Goal: Check status: Check status

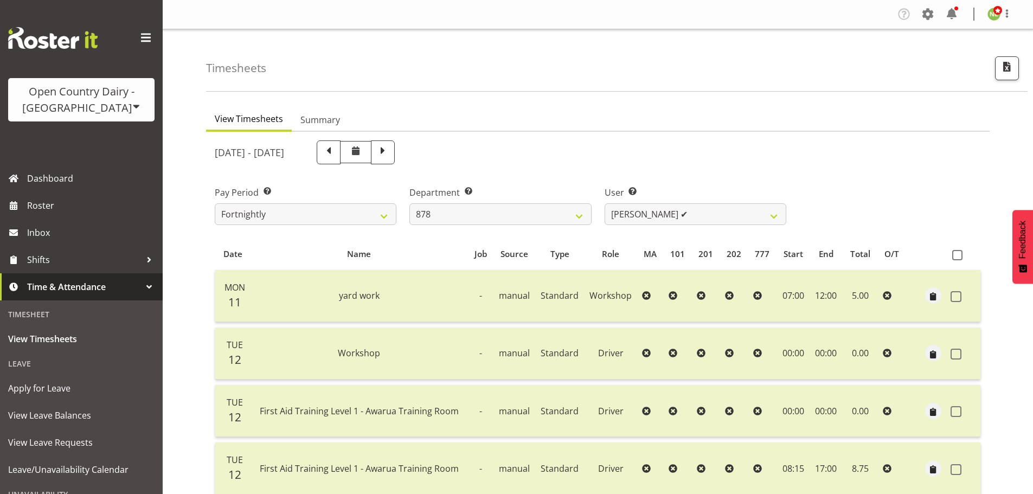
select select "691"
select select "7411"
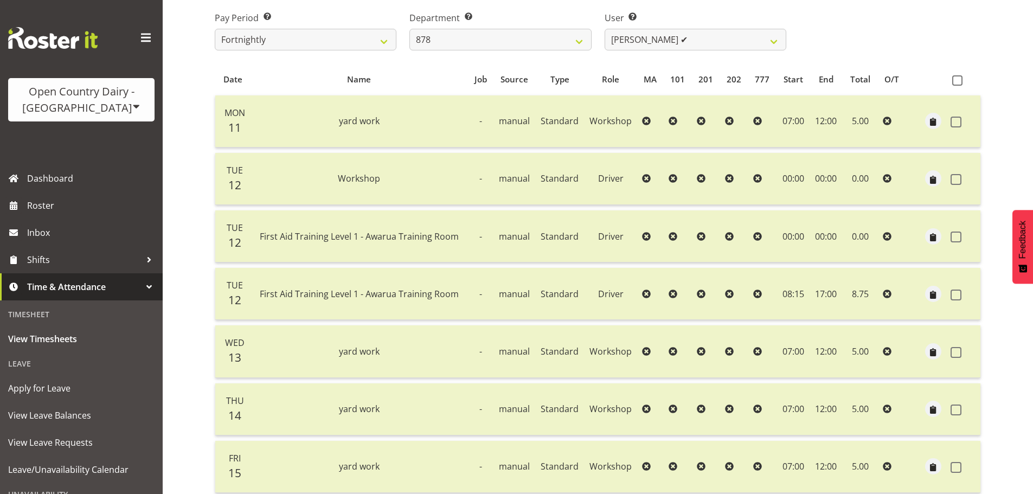
scroll to position [158, 0]
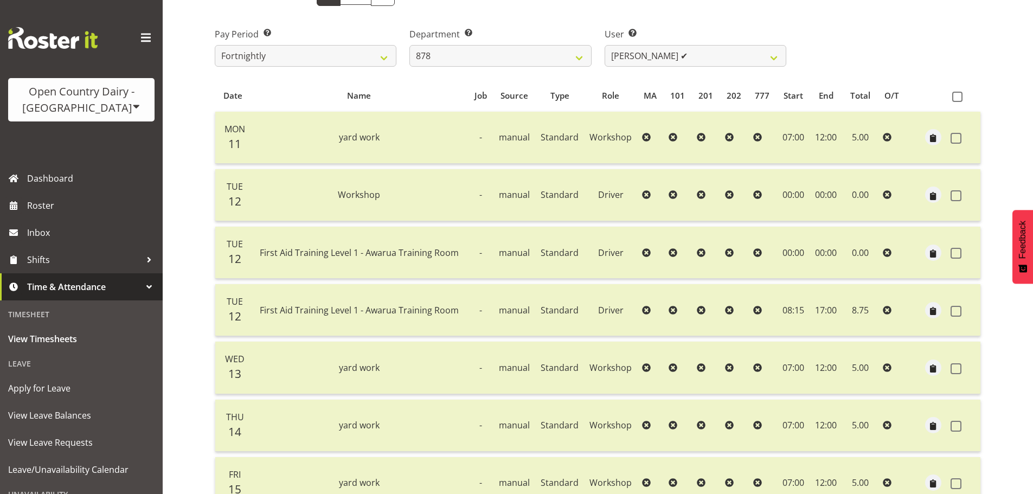
select select
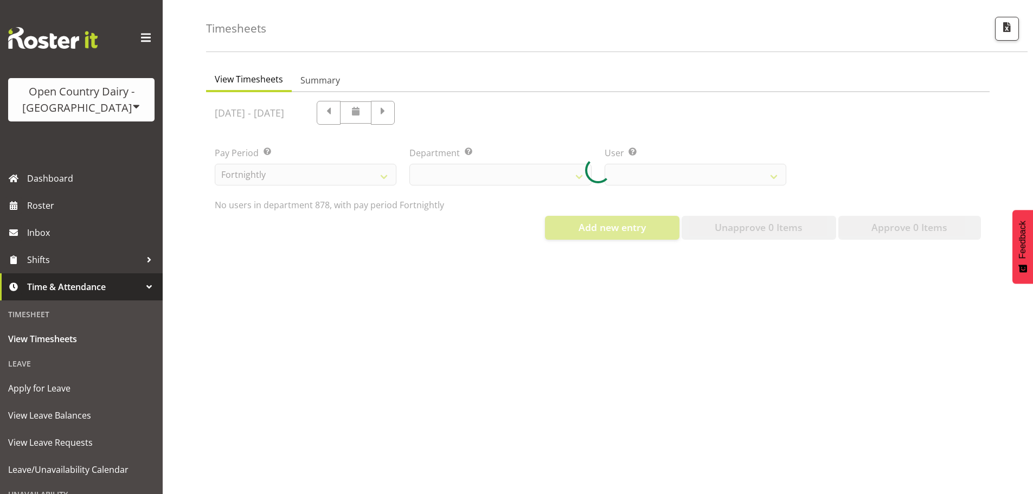
select select "691"
select select "7411"
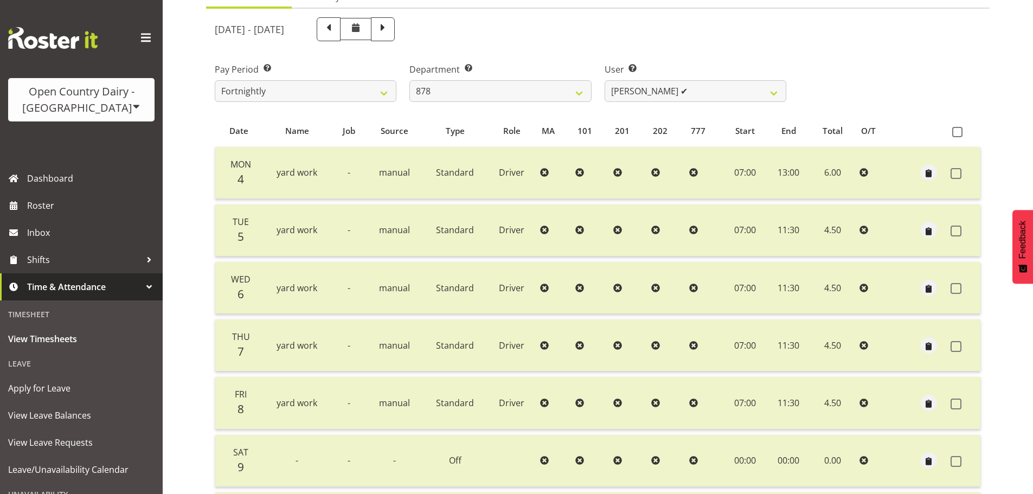
scroll to position [98, 0]
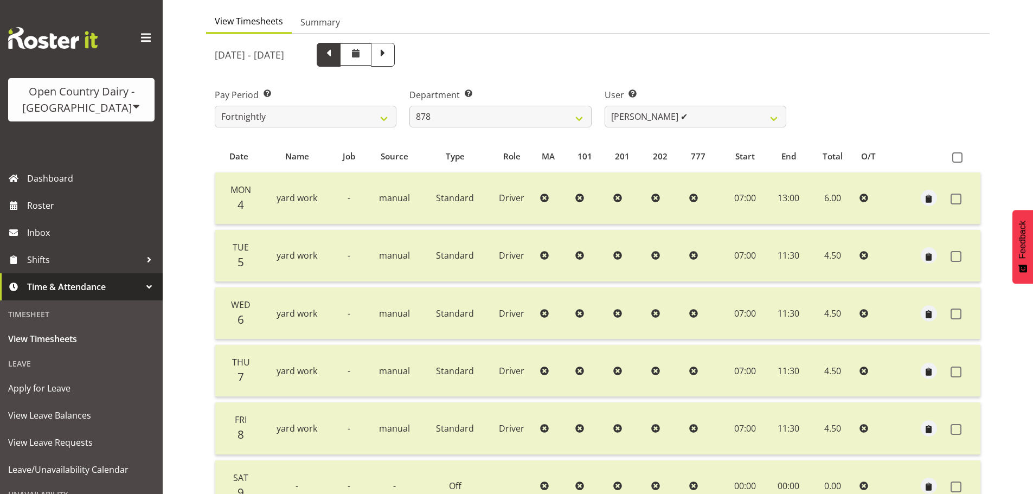
click at [336, 59] on span at bounding box center [329, 54] width 14 height 14
select select
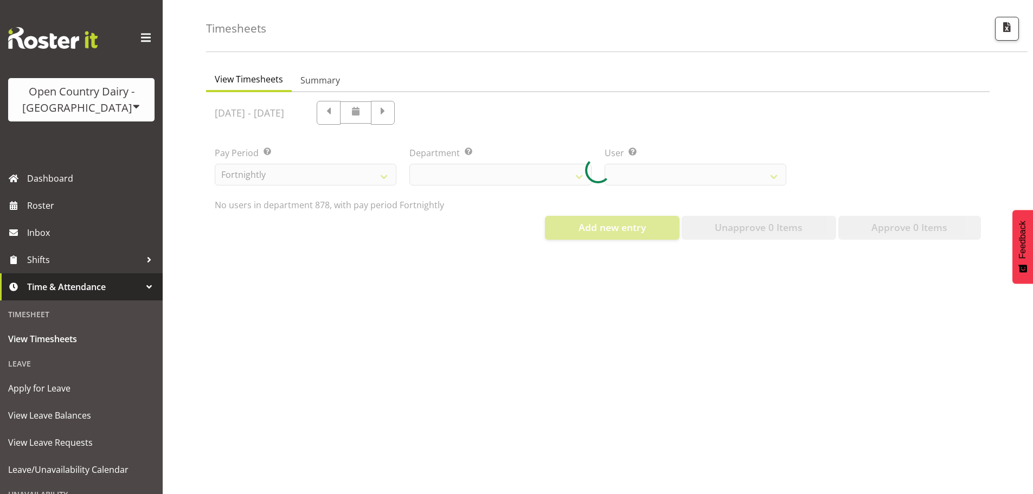
select select "691"
select select "7411"
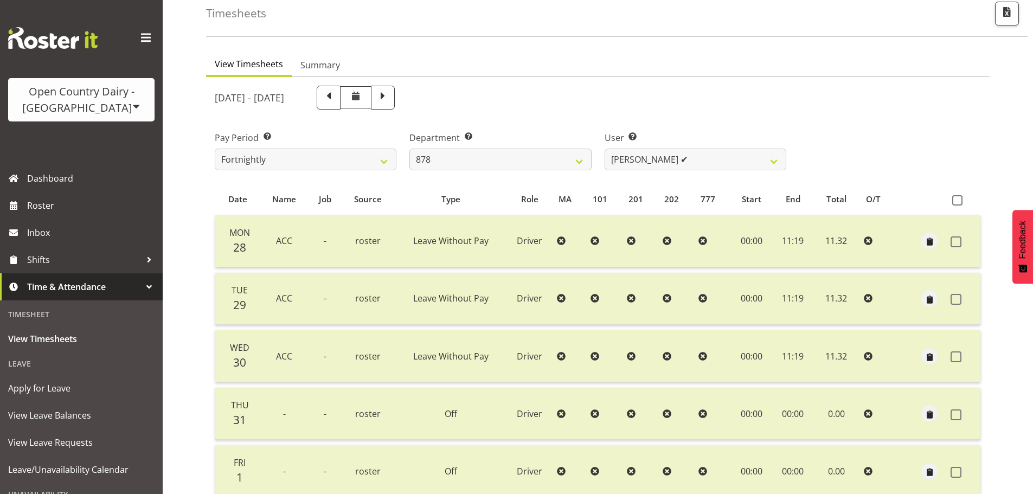
scroll to position [43, 0]
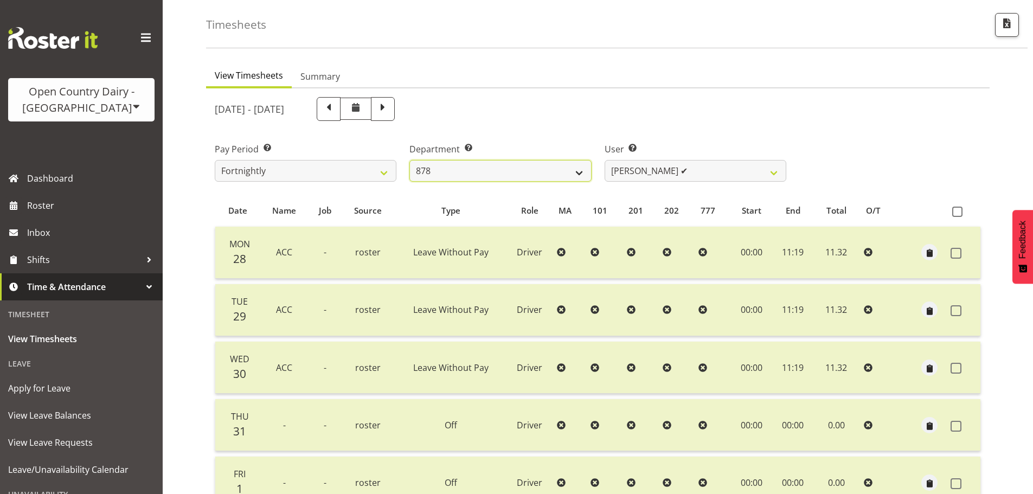
click at [551, 167] on select "734 735 736 737 738 739 851 852 853 854 855 856 858 861 862 865 868 869 870 873" at bounding box center [501, 171] width 182 height 22
drag, startPoint x: 551, startPoint y: 167, endPoint x: 535, endPoint y: 163, distance: 16.2
click at [551, 167] on select "734 735 736 737 738 739 851 852 853 854 855 856 858 861 862 865 868 869 870 873" at bounding box center [501, 171] width 182 height 22
click at [447, 108] on div "[DATE] - [DATE]" at bounding box center [501, 109] width 572 height 24
click at [395, 111] on span at bounding box center [383, 109] width 24 height 24
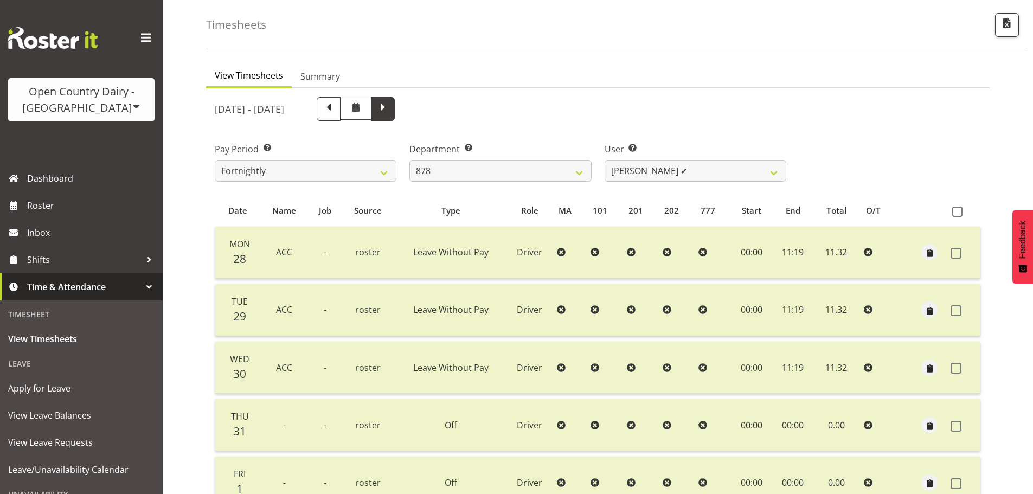
select select
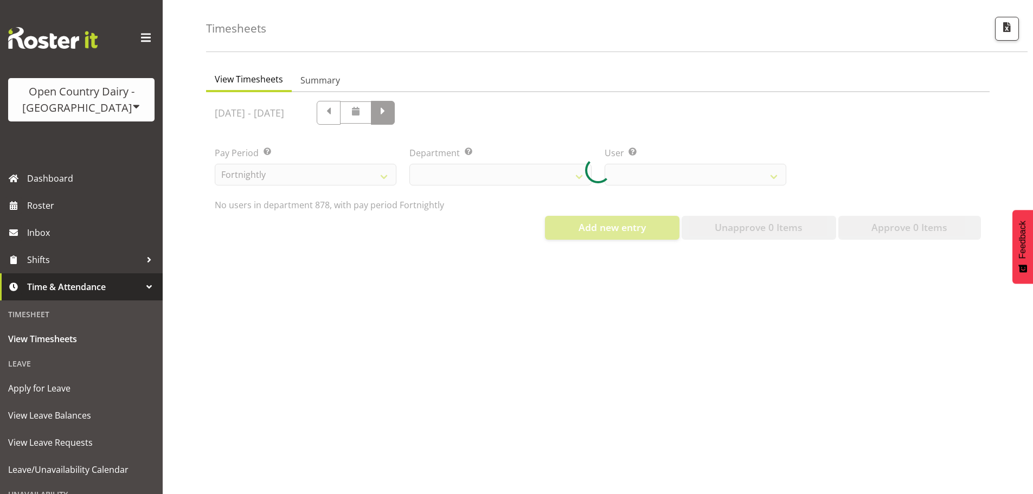
select select "691"
select select "7411"
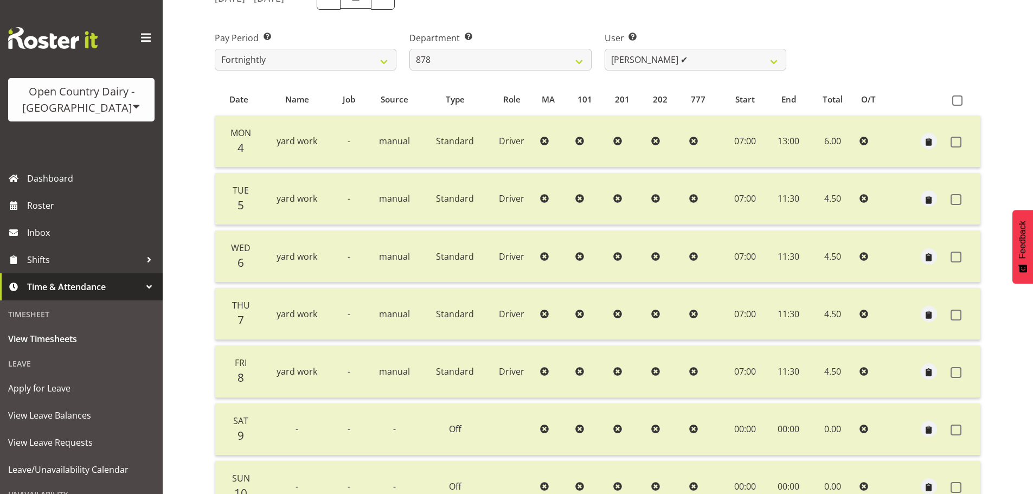
scroll to position [152, 0]
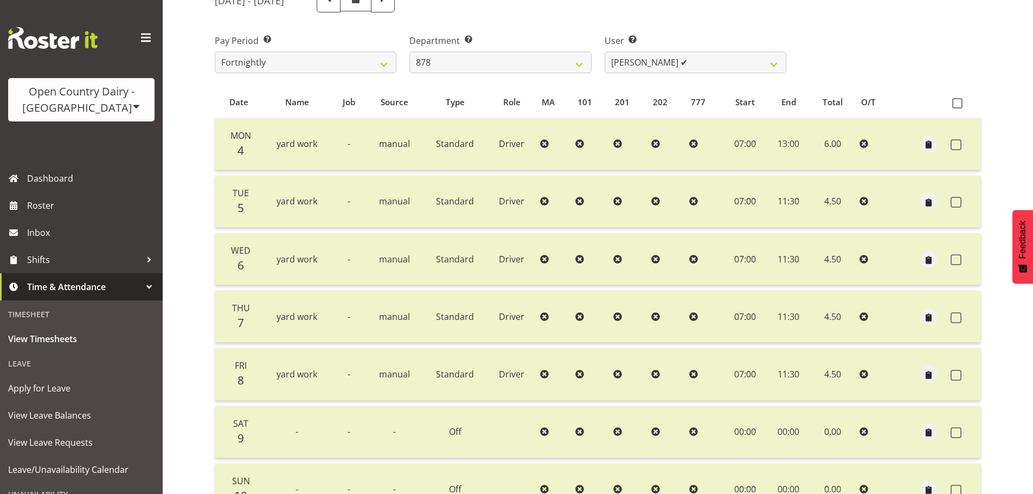
click at [189, 141] on div "Timesheets View Timesheets Summary [DATE] - [DATE] Pay Period Select which pay …" at bounding box center [598, 235] width 871 height 717
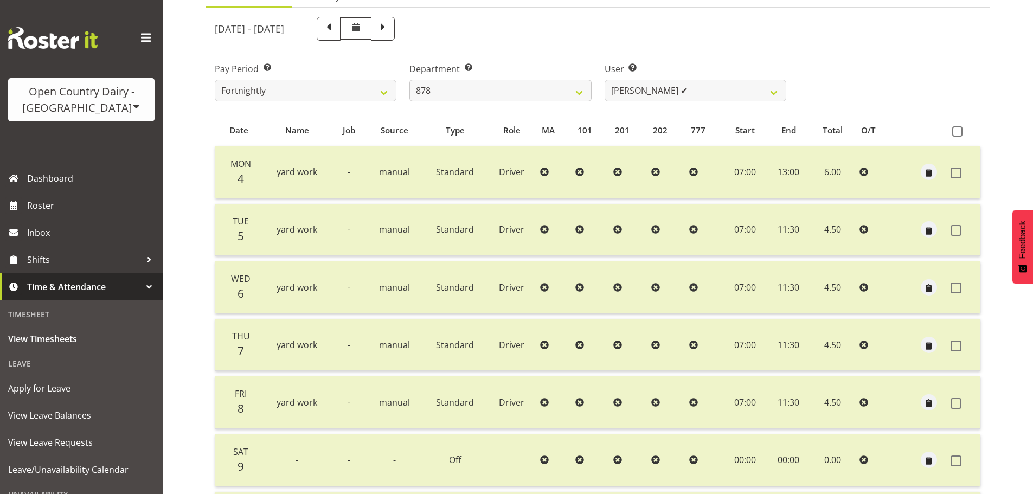
scroll to position [98, 0]
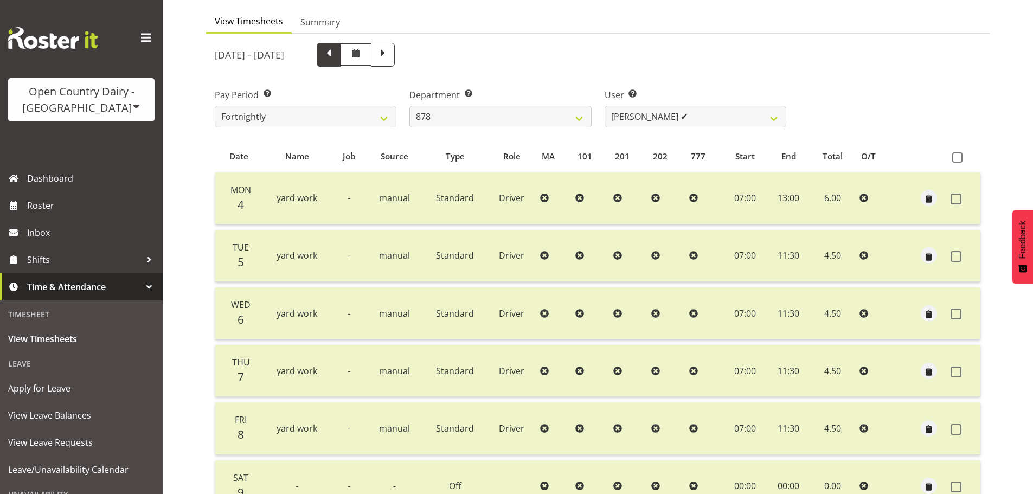
click at [341, 63] on span at bounding box center [329, 55] width 24 height 24
select select
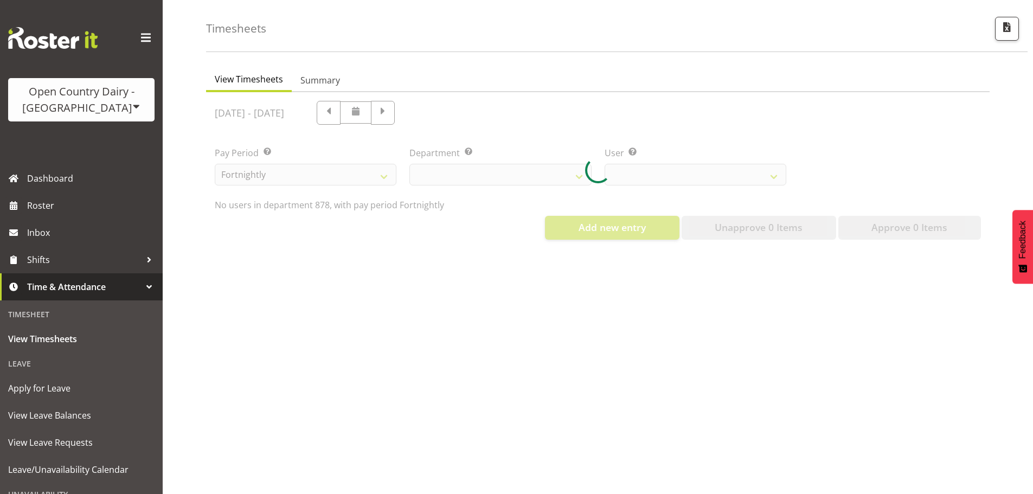
scroll to position [48, 0]
select select "691"
select select "7411"
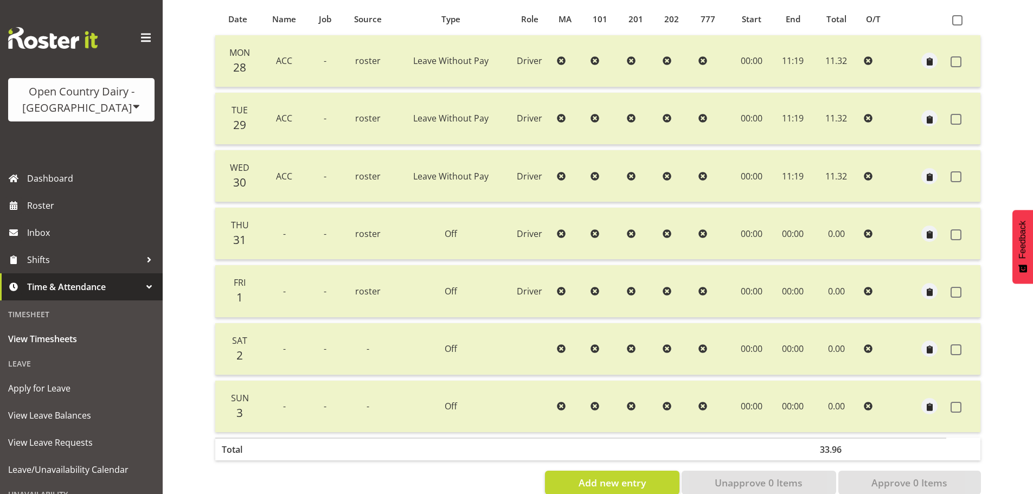
scroll to position [260, 0]
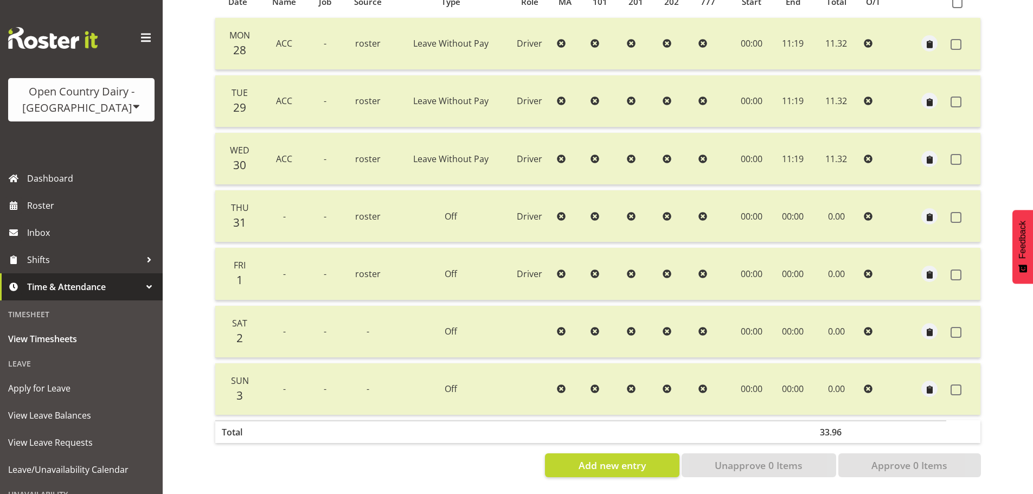
click at [186, 181] on div "Timesheets View Timesheets Summary [DATE] - [DATE] Pay Period Select which pay …" at bounding box center [598, 135] width 871 height 717
